Goal: Information Seeking & Learning: Learn about a topic

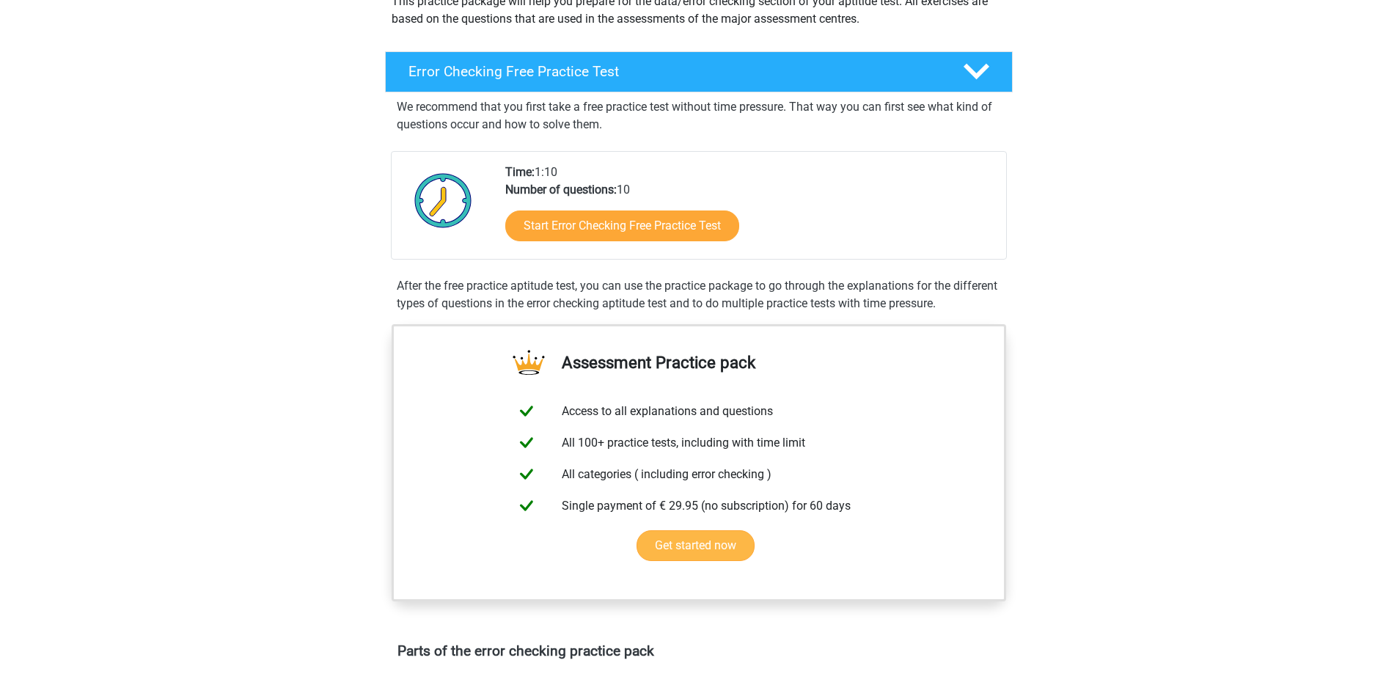
scroll to position [147, 0]
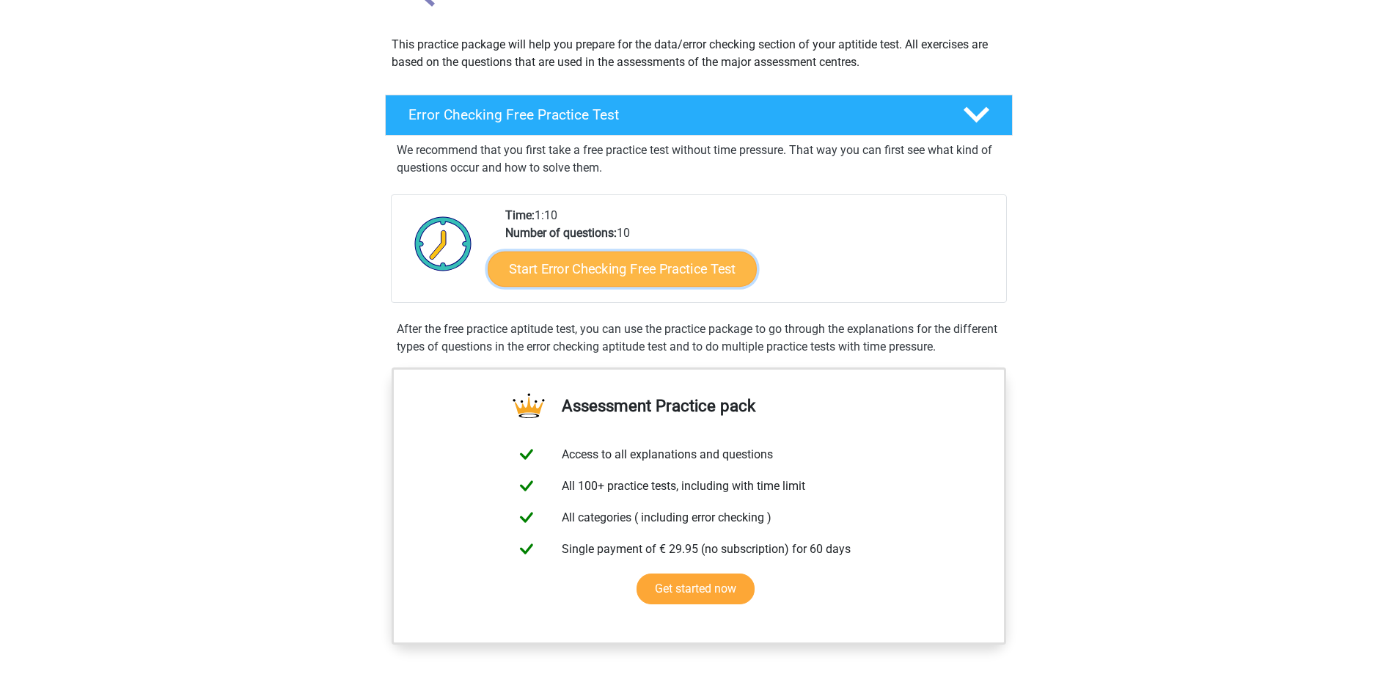
click at [674, 263] on link "Start Error Checking Free Practice Test" at bounding box center [622, 269] width 269 height 35
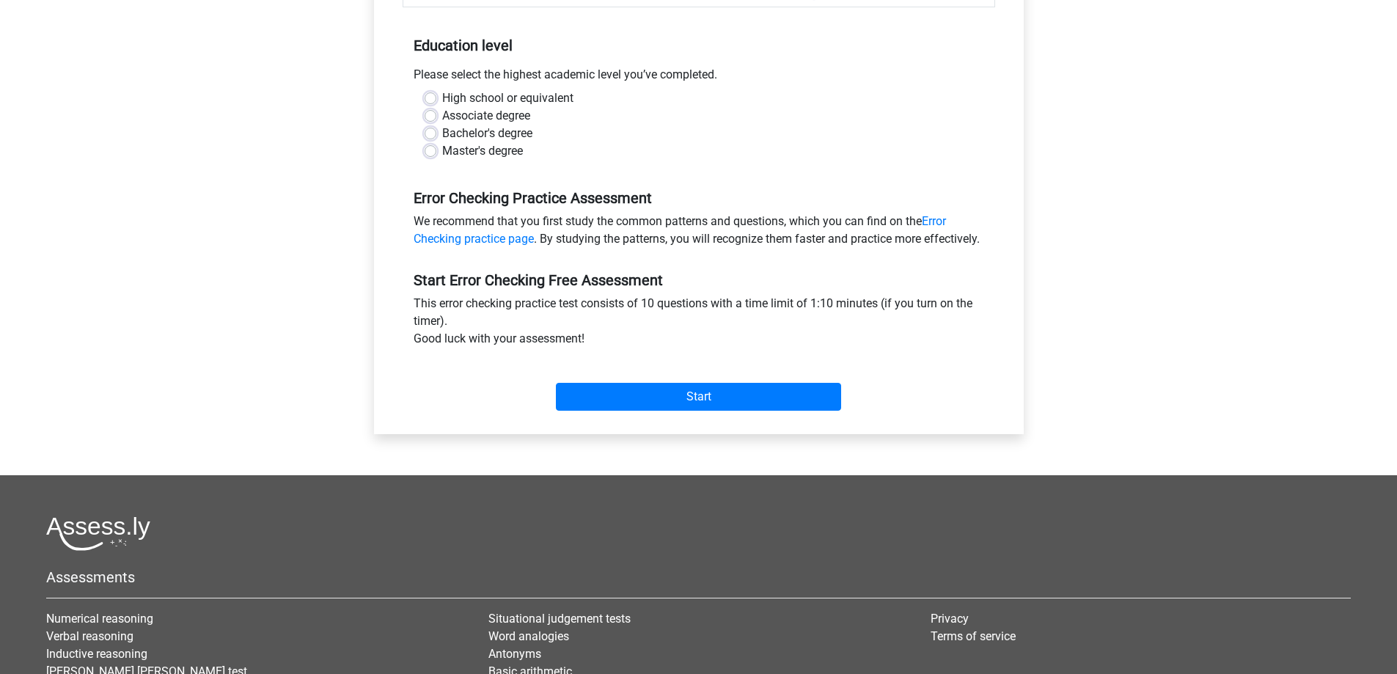
scroll to position [367, 0]
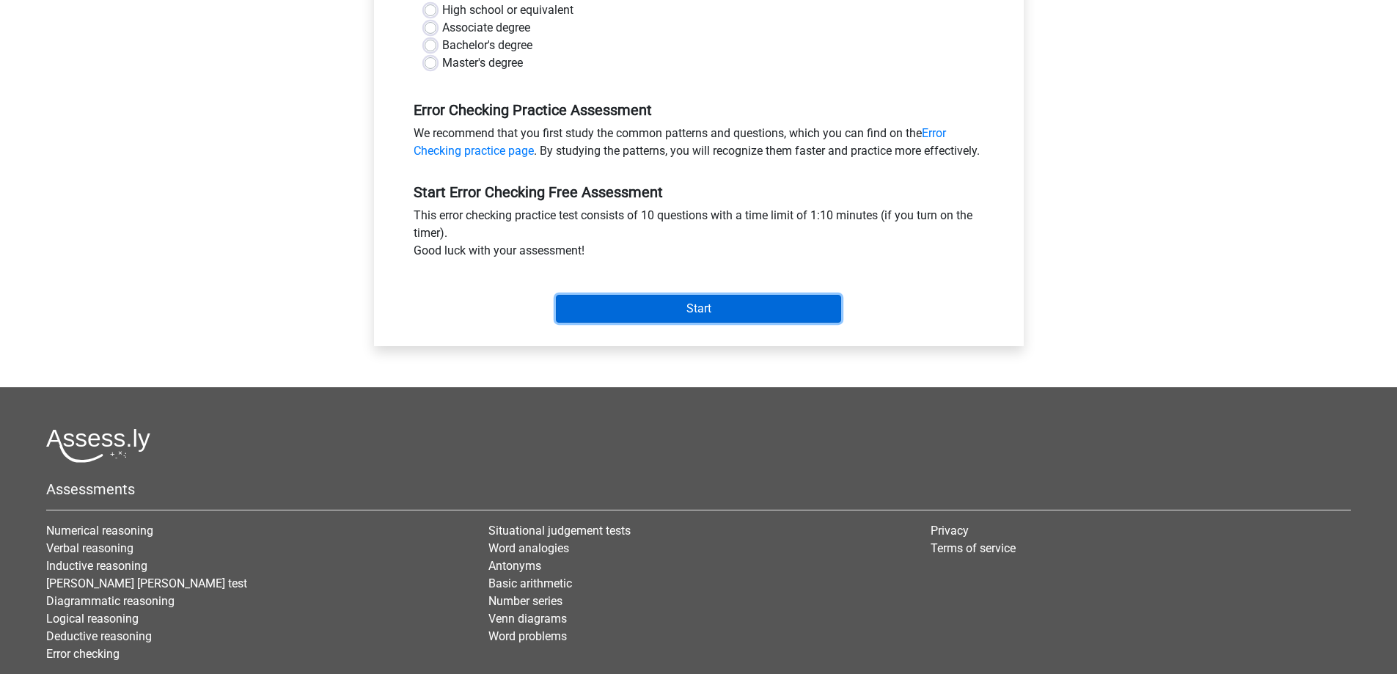
click at [672, 323] on input "Start" at bounding box center [698, 309] width 285 height 28
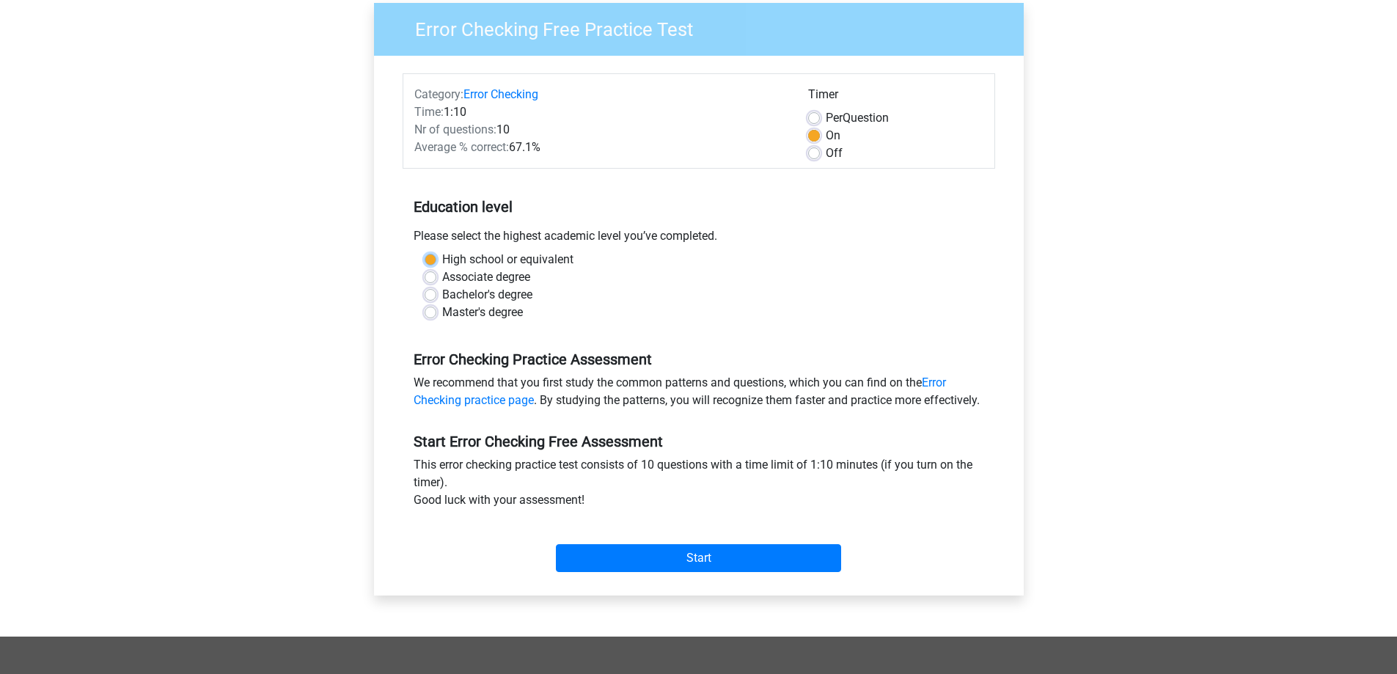
scroll to position [73, 0]
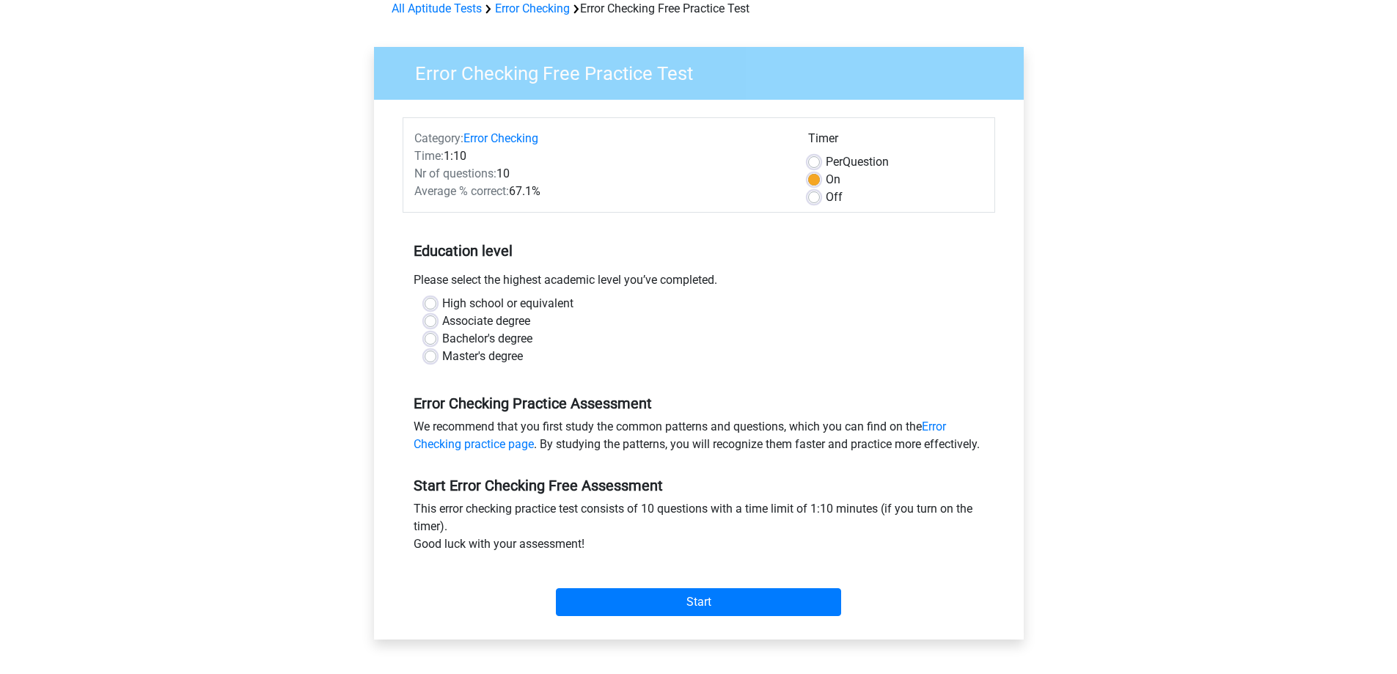
click at [505, 359] on label "Master's degree" at bounding box center [482, 357] width 81 height 18
click at [436, 359] on input "Master's degree" at bounding box center [431, 355] width 12 height 15
radio input "true"
click at [699, 609] on input "Start" at bounding box center [698, 602] width 285 height 28
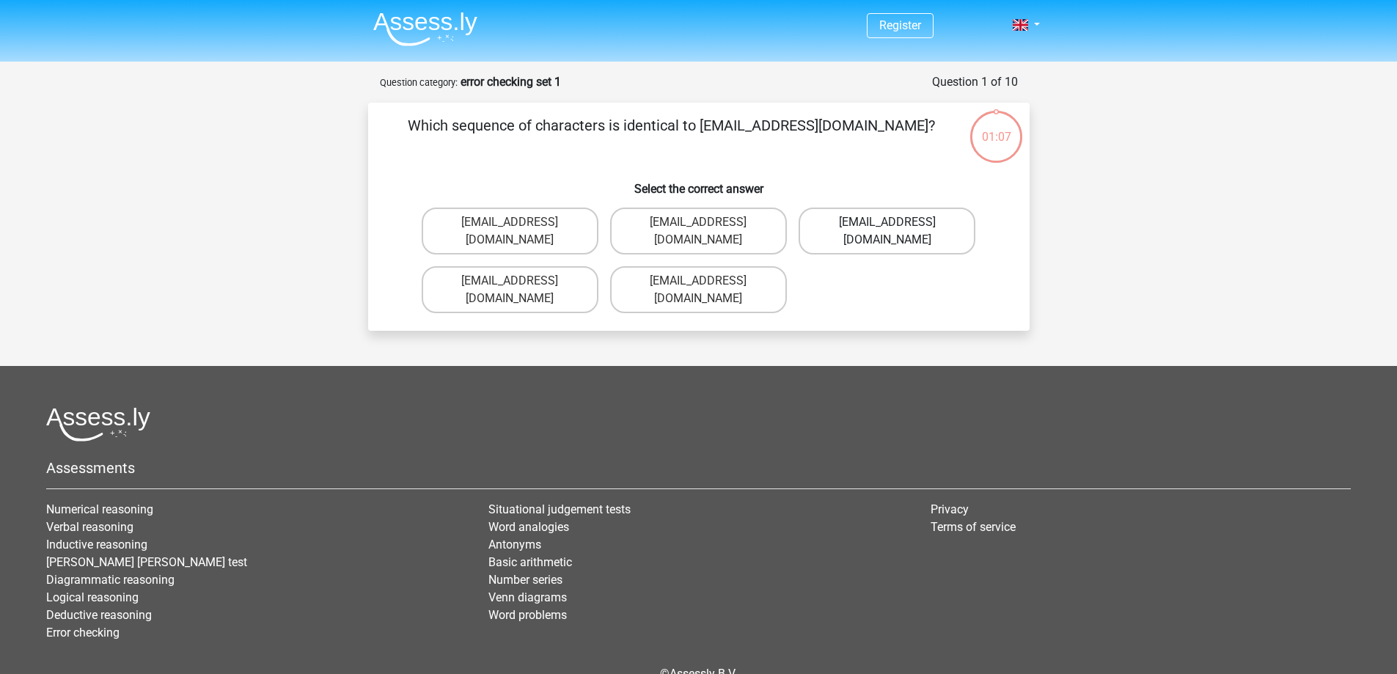
click at [924, 217] on label "Evy_Meade@jointmail.com.uk" at bounding box center [887, 231] width 177 height 47
click at [897, 222] on input "Evy_Meade@jointmail.com.uk" at bounding box center [893, 227] width 10 height 10
radio input "true"
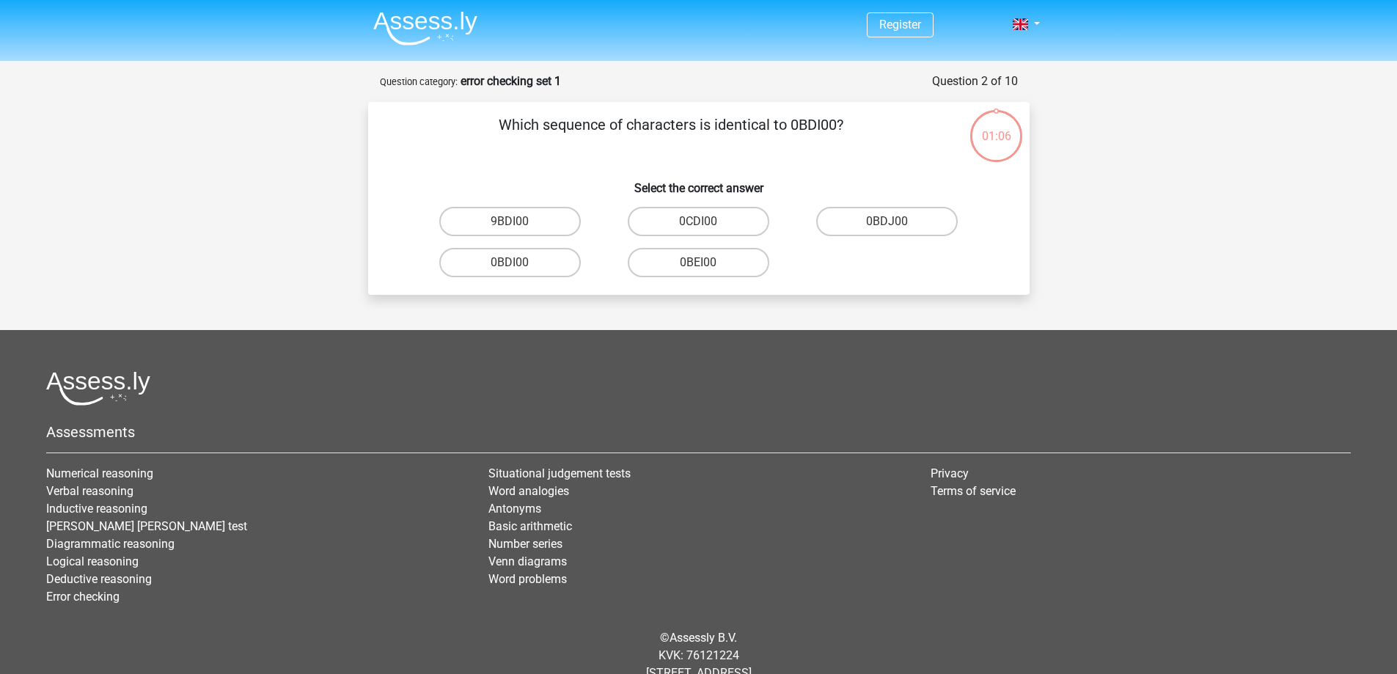
scroll to position [44, 0]
